Goal: Task Accomplishment & Management: Use online tool/utility

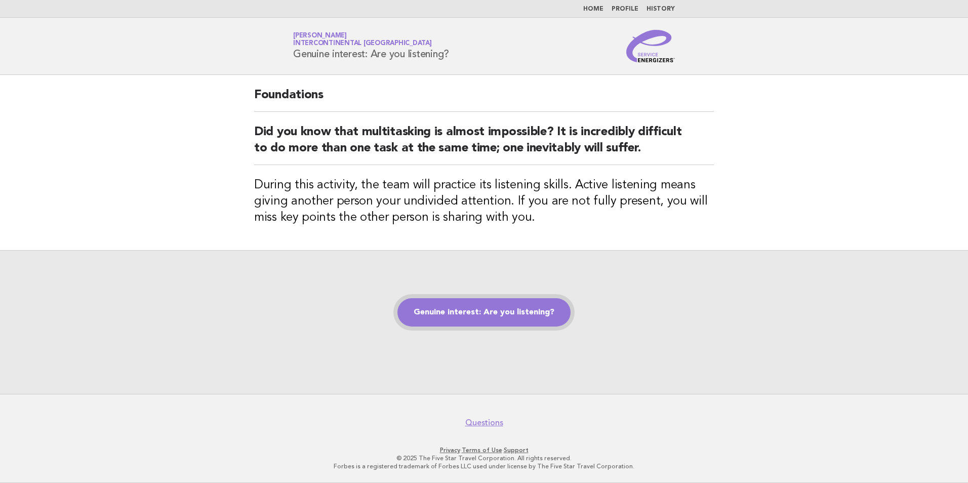
click at [488, 314] on link "Genuine interest: Are you listening?" at bounding box center [484, 312] width 173 height 28
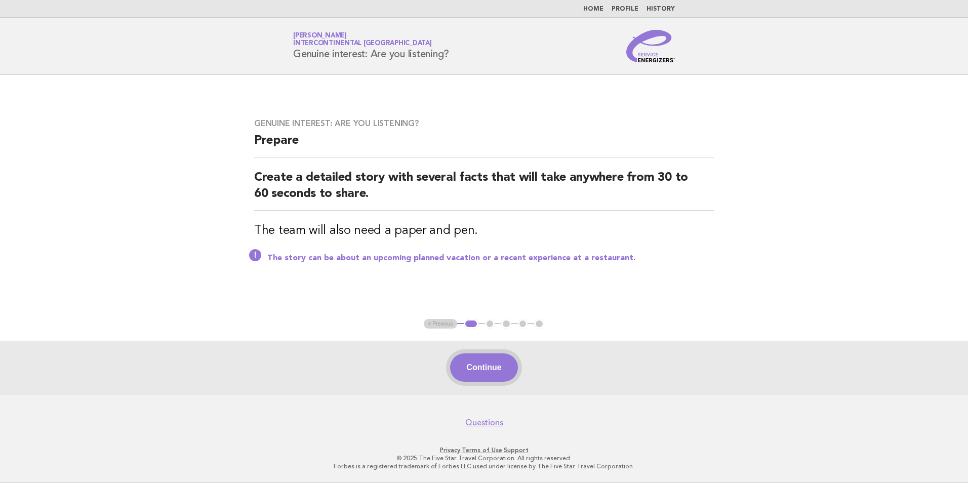
click at [492, 377] on button "Continue" at bounding box center [483, 368] width 67 height 28
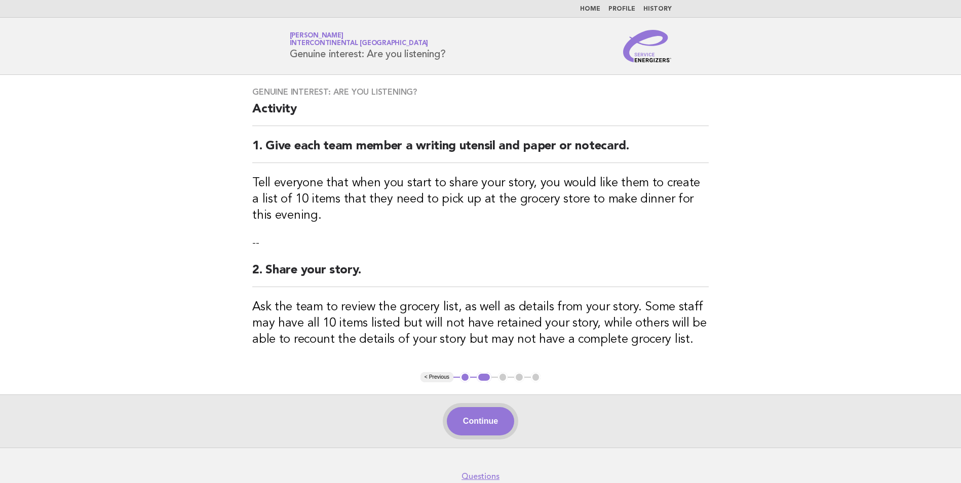
click at [490, 427] on button "Continue" at bounding box center [480, 421] width 67 height 28
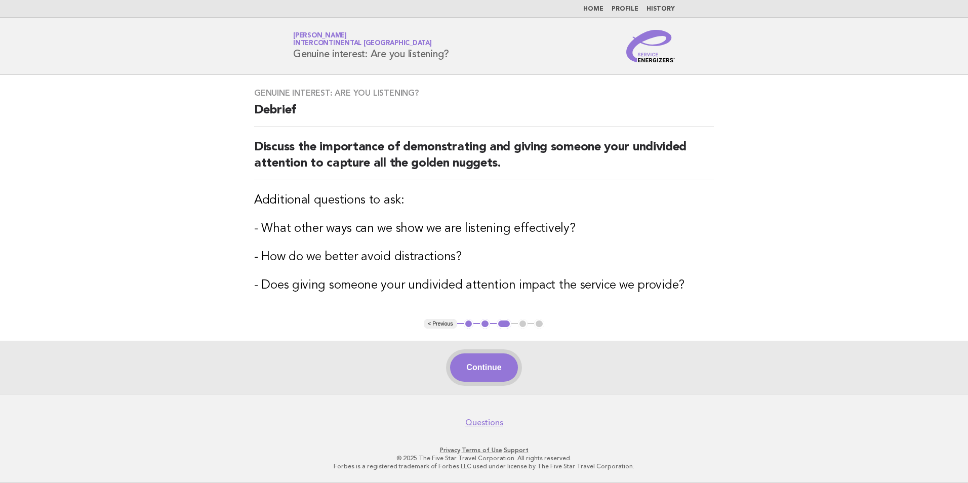
click at [484, 365] on button "Continue" at bounding box center [483, 368] width 67 height 28
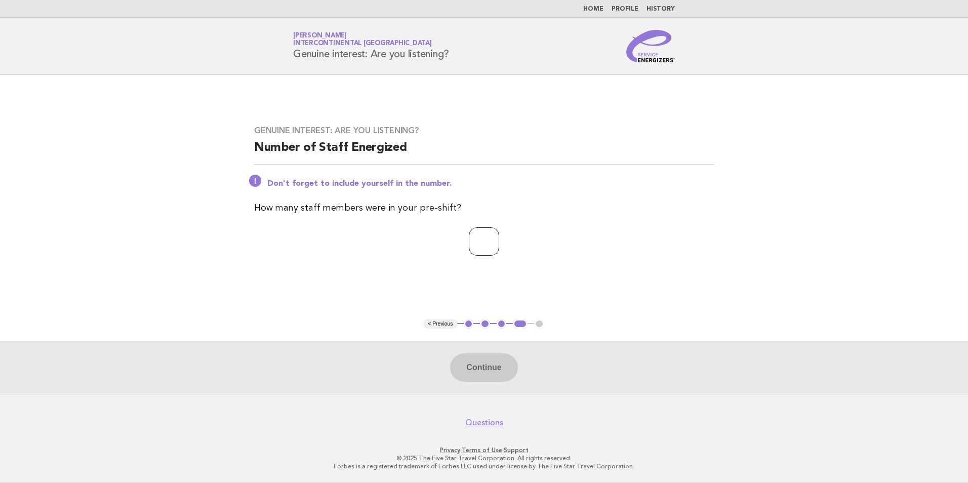
click at [492, 246] on input "number" at bounding box center [484, 241] width 30 height 28
type input "**"
click at [482, 369] on button "Continue" at bounding box center [483, 368] width 67 height 28
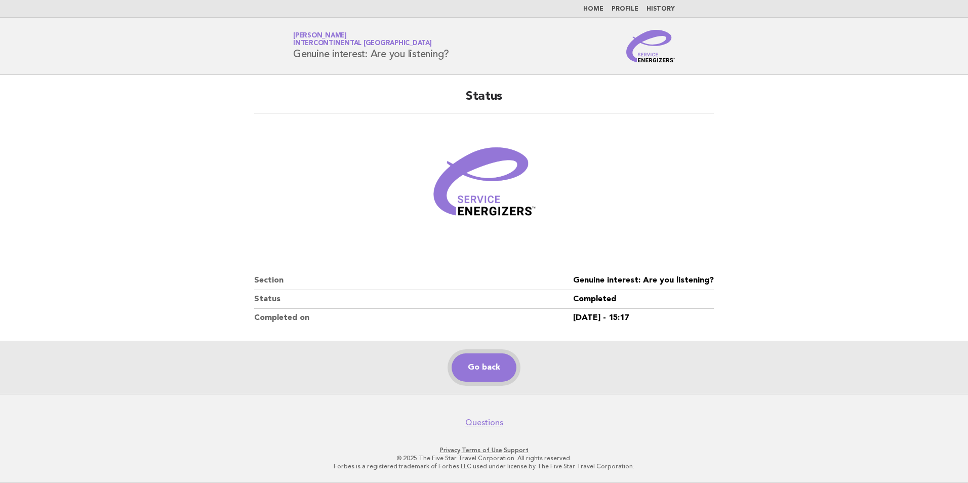
click at [494, 367] on link "Go back" at bounding box center [484, 368] width 65 height 28
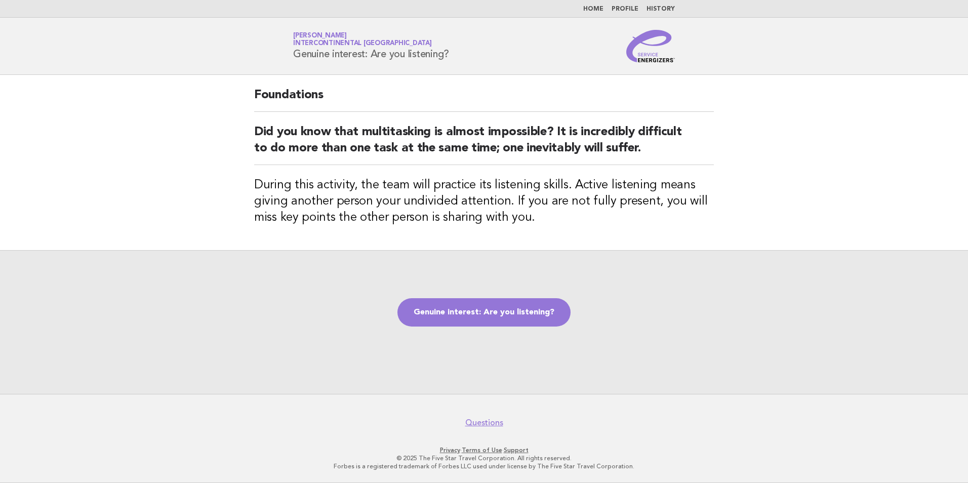
click at [595, 5] on li "Home" at bounding box center [594, 9] width 20 height 8
click at [596, 8] on link "Home" at bounding box center [594, 9] width 20 height 6
